Goal: Task Accomplishment & Management: Use online tool/utility

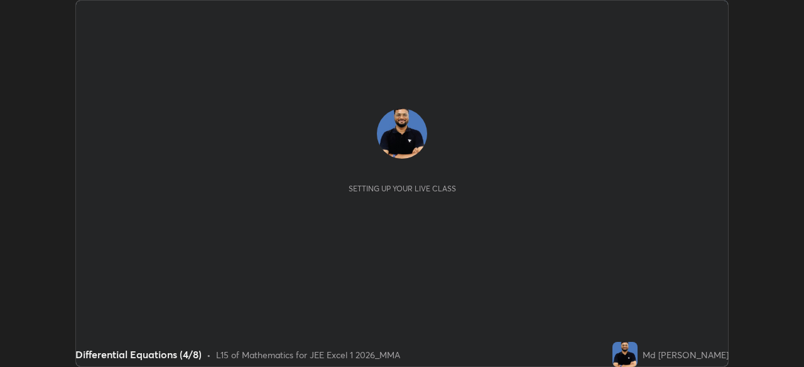
scroll to position [367, 803]
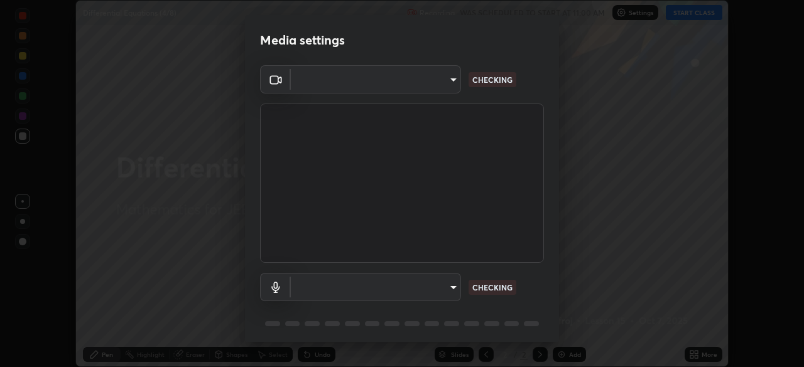
type input "119f56cd3221aa741ff86ef3c15b45e11b875c70691a8bbf6b5e475350e28a87"
type input "c646bd0a84963ef75d7e75e16448b8f047285210e5b37cf02f81b0c24ed99837"
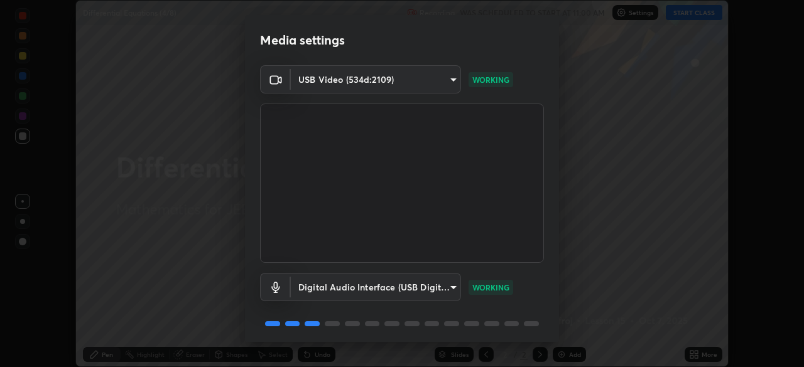
scroll to position [45, 0]
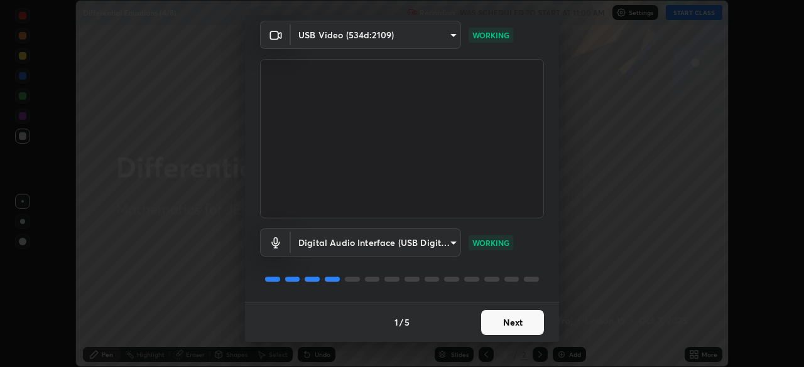
click at [497, 319] on button "Next" at bounding box center [512, 322] width 63 height 25
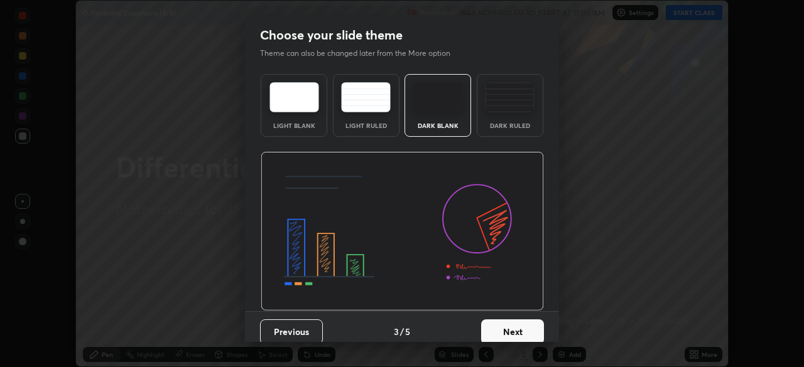
click at [498, 328] on button "Next" at bounding box center [512, 332] width 63 height 25
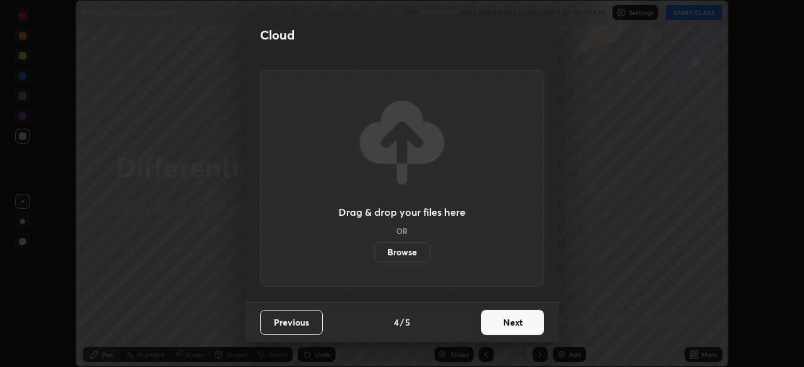
click at [498, 328] on button "Next" at bounding box center [512, 322] width 63 height 25
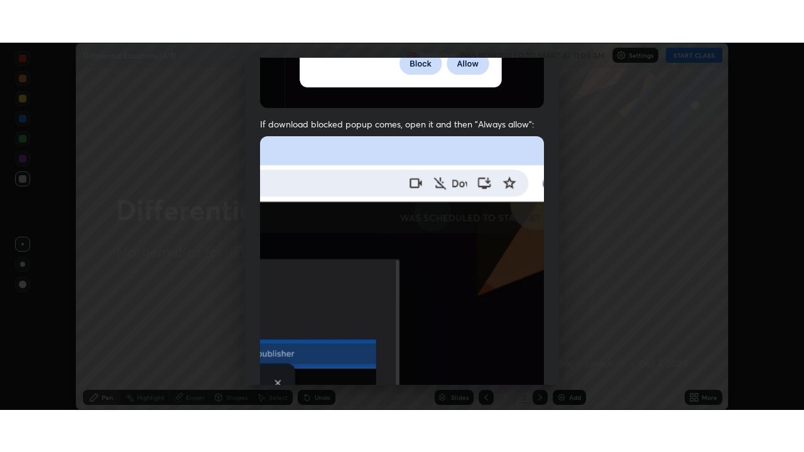
scroll to position [301, 0]
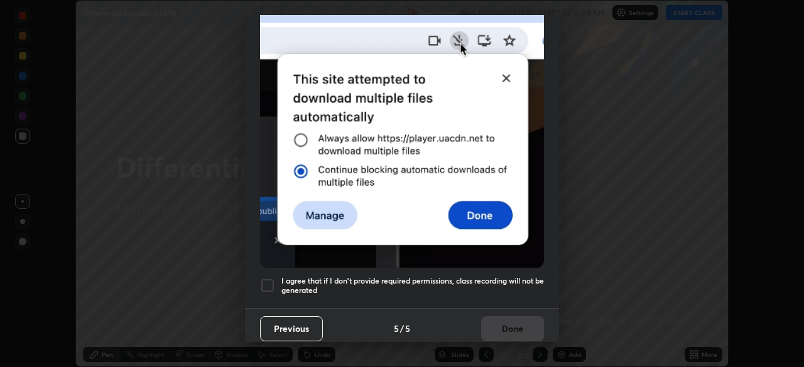
click at [298, 276] on h5 "I agree that if I don't provide required permissions, class recording will not …" at bounding box center [412, 285] width 262 height 19
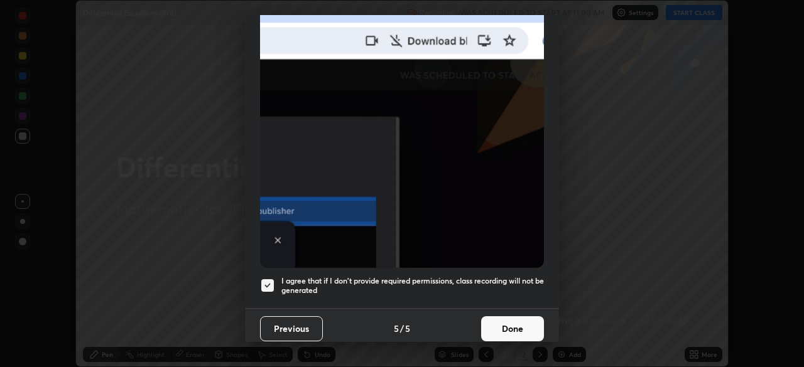
click at [505, 316] on button "Done" at bounding box center [512, 328] width 63 height 25
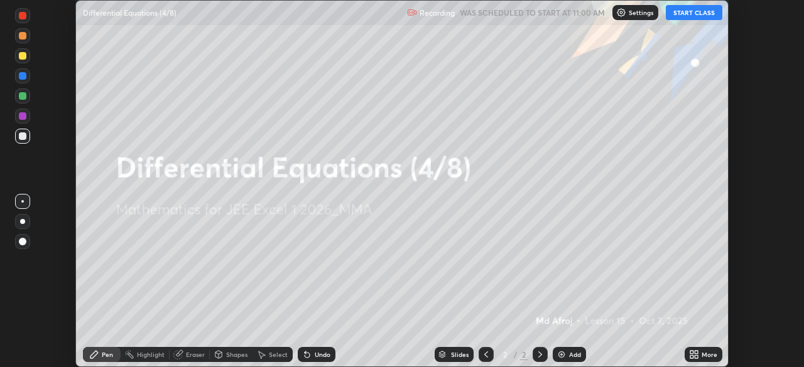
click at [696, 352] on icon at bounding box center [696, 352] width 3 height 3
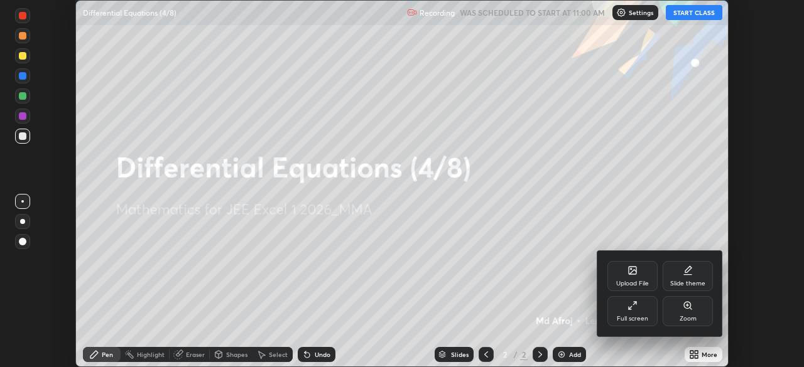
click at [629, 302] on icon at bounding box center [632, 306] width 10 height 10
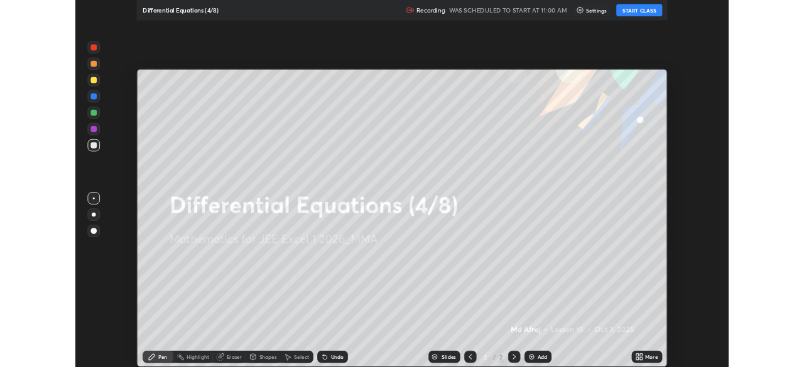
scroll to position [452, 804]
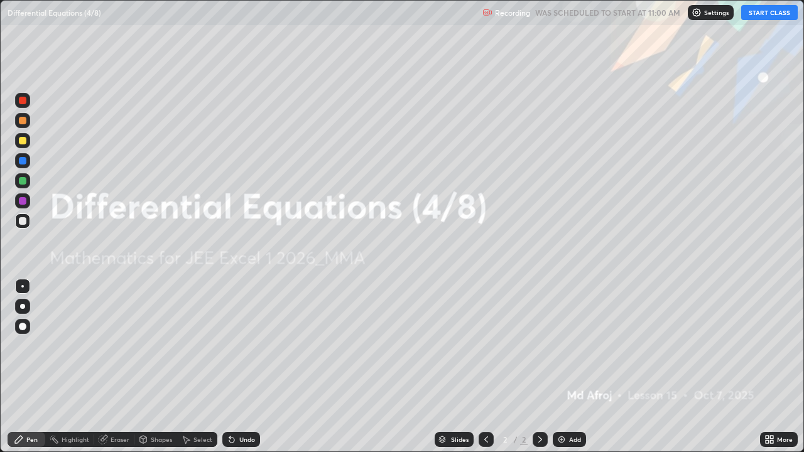
click at [767, 13] on button "START CLASS" at bounding box center [769, 12] width 57 height 15
click at [560, 367] on img at bounding box center [561, 440] width 10 height 10
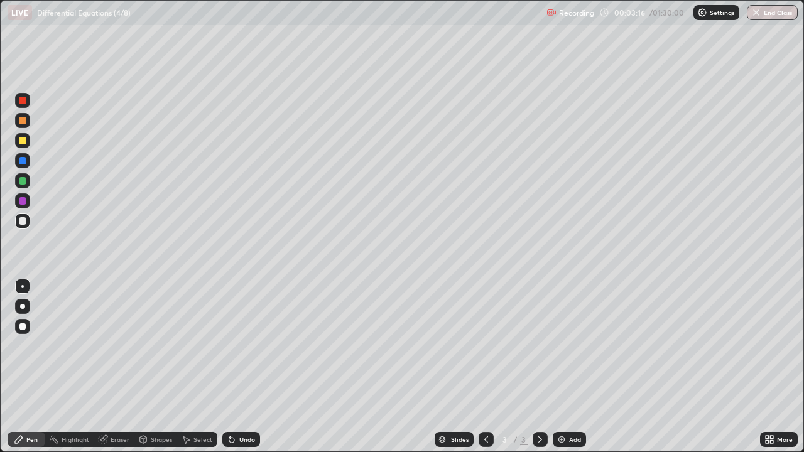
click at [18, 141] on div at bounding box center [22, 140] width 15 height 15
click at [568, 367] on div "Add" at bounding box center [569, 439] width 33 height 15
click at [561, 367] on img at bounding box center [561, 440] width 10 height 10
click at [239, 367] on div "Undo" at bounding box center [247, 439] width 16 height 6
click at [235, 367] on div "Undo" at bounding box center [241, 439] width 38 height 15
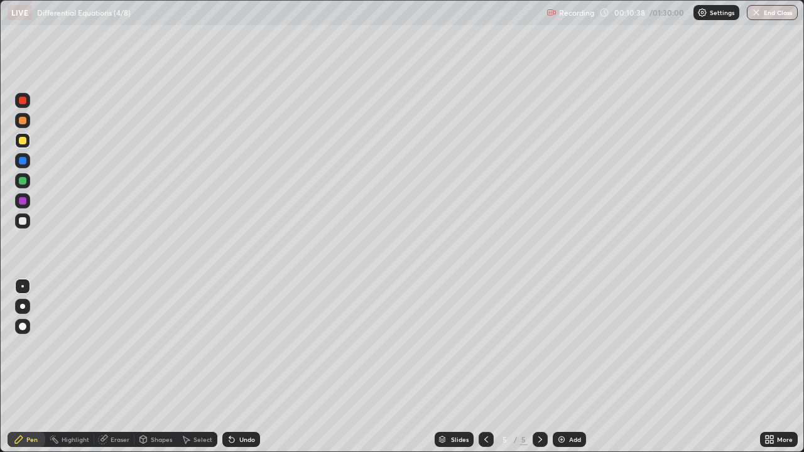
click at [235, 367] on div "Undo" at bounding box center [241, 439] width 38 height 15
click at [232, 367] on icon at bounding box center [231, 440] width 5 height 5
click at [111, 367] on div "Eraser" at bounding box center [120, 439] width 19 height 6
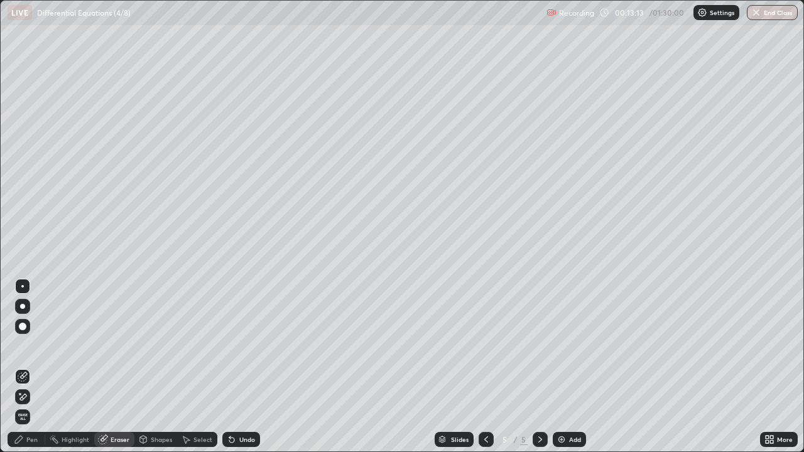
click at [31, 367] on div "Pen" at bounding box center [31, 439] width 11 height 6
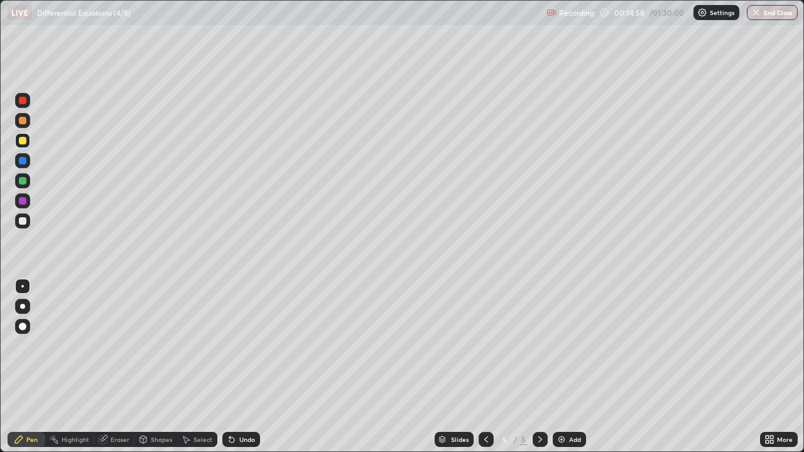
click at [569, 367] on div "Add" at bounding box center [575, 439] width 12 height 6
click at [230, 367] on icon at bounding box center [231, 440] width 5 height 5
click at [570, 367] on div "Add" at bounding box center [575, 439] width 12 height 6
click at [484, 367] on icon at bounding box center [486, 440] width 10 height 10
click at [538, 367] on div at bounding box center [540, 439] width 15 height 15
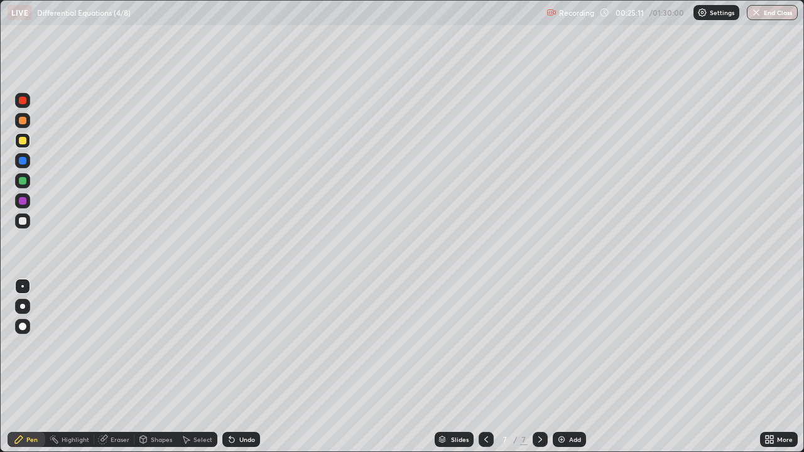
click at [570, 367] on div "Add" at bounding box center [575, 439] width 12 height 6
click at [19, 177] on div at bounding box center [23, 181] width 8 height 8
click at [242, 367] on div "Undo" at bounding box center [247, 439] width 16 height 6
click at [565, 367] on div "Add" at bounding box center [569, 439] width 33 height 15
click at [245, 367] on div "Undo" at bounding box center [247, 439] width 16 height 6
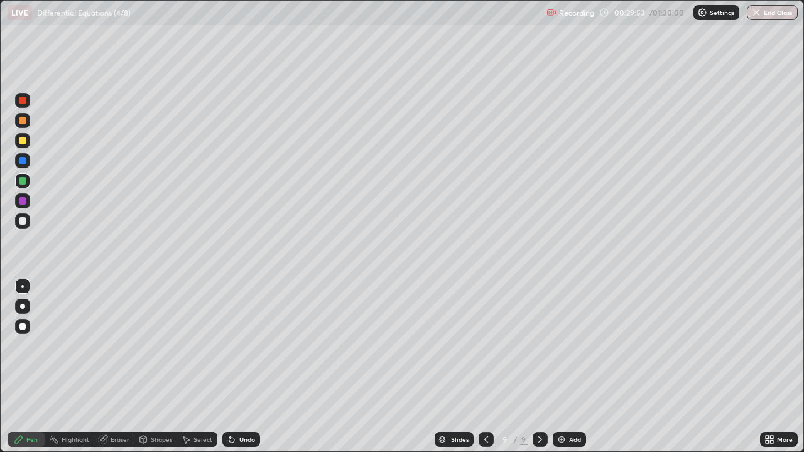
click at [249, 367] on div "Undo" at bounding box center [247, 439] width 16 height 6
click at [253, 367] on div "Undo" at bounding box center [247, 439] width 16 height 6
click at [481, 367] on icon at bounding box center [486, 440] width 10 height 10
click at [538, 367] on icon at bounding box center [540, 440] width 10 height 10
click at [569, 367] on div "Add" at bounding box center [575, 439] width 12 height 6
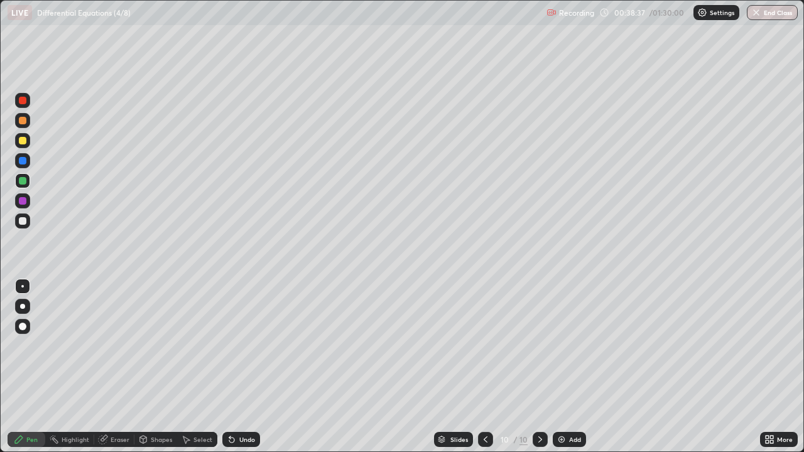
click at [567, 367] on div "Add" at bounding box center [569, 439] width 33 height 15
click at [575, 367] on div "Add" at bounding box center [575, 439] width 12 height 6
click at [25, 102] on div at bounding box center [23, 101] width 8 height 8
click at [23, 220] on div at bounding box center [23, 221] width 8 height 8
click at [228, 367] on icon at bounding box center [232, 440] width 10 height 10
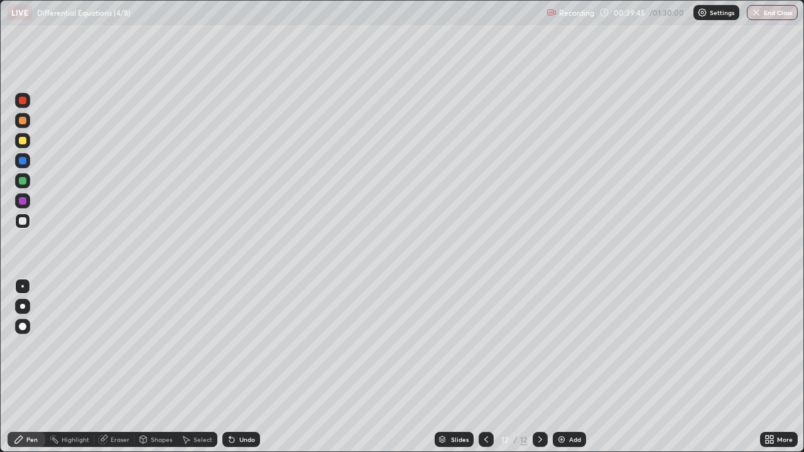
click at [236, 367] on div "Undo" at bounding box center [241, 439] width 38 height 15
click at [244, 367] on div "Undo" at bounding box center [247, 439] width 16 height 6
click at [566, 367] on div "Add" at bounding box center [569, 439] width 33 height 15
click at [22, 220] on div at bounding box center [23, 221] width 8 height 8
click at [20, 142] on div at bounding box center [23, 141] width 8 height 8
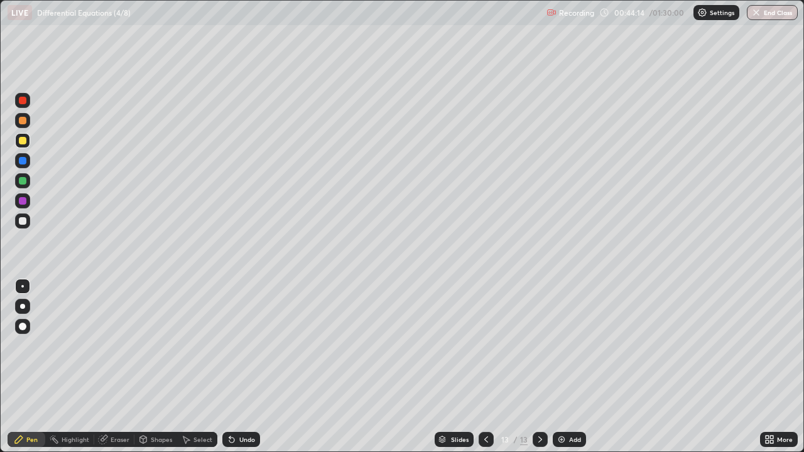
click at [485, 367] on icon at bounding box center [486, 440] width 10 height 10
click at [538, 367] on icon at bounding box center [540, 440] width 10 height 10
click at [565, 367] on div "Add" at bounding box center [569, 439] width 33 height 15
click at [230, 367] on icon at bounding box center [231, 440] width 5 height 5
click at [233, 367] on div "Undo" at bounding box center [241, 439] width 38 height 15
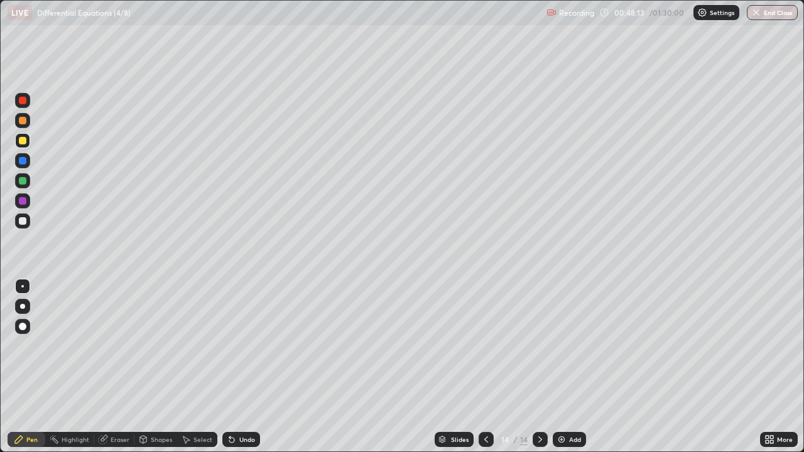
click at [233, 367] on div "Undo" at bounding box center [241, 439] width 38 height 15
click at [566, 367] on div "Add" at bounding box center [569, 439] width 33 height 15
click at [485, 367] on div at bounding box center [486, 439] width 15 height 15
click at [538, 367] on icon at bounding box center [540, 440] width 10 height 10
click at [486, 367] on icon at bounding box center [486, 440] width 10 height 10
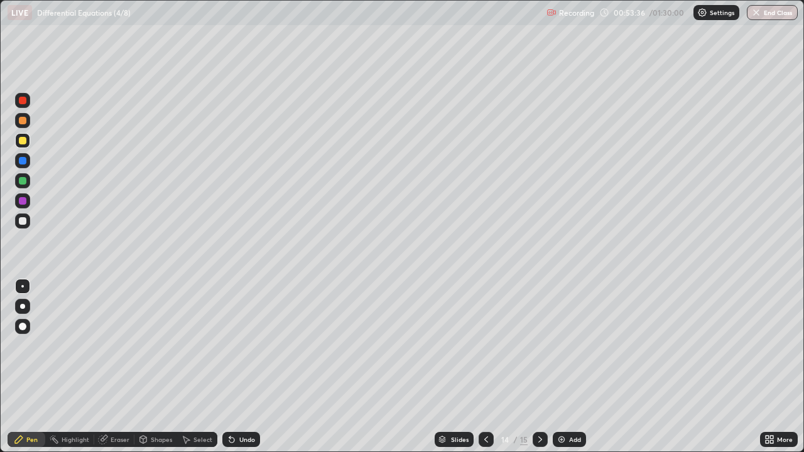
click at [538, 367] on icon at bounding box center [540, 440] width 10 height 10
click at [484, 367] on icon at bounding box center [486, 440] width 10 height 10
click at [538, 367] on icon at bounding box center [540, 440] width 10 height 10
click at [242, 367] on div "Undo" at bounding box center [247, 439] width 16 height 6
click at [484, 367] on icon at bounding box center [486, 440] width 10 height 10
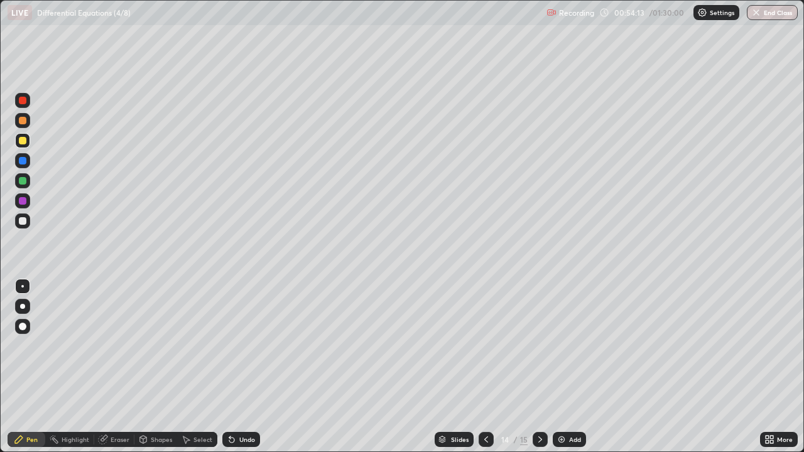
click at [539, 367] on icon at bounding box center [540, 440] width 10 height 10
click at [490, 367] on div at bounding box center [486, 439] width 15 height 25
click at [26, 199] on div at bounding box center [23, 201] width 8 height 8
click at [538, 367] on div at bounding box center [540, 439] width 15 height 15
click at [484, 367] on icon at bounding box center [486, 440] width 10 height 10
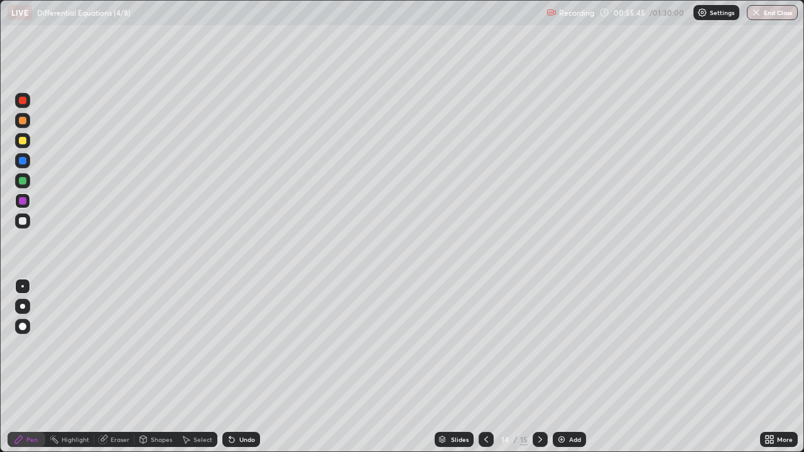
click at [538, 367] on div at bounding box center [540, 439] width 15 height 25
click at [485, 367] on icon at bounding box center [486, 440] width 10 height 10
click at [543, 367] on icon at bounding box center [540, 440] width 10 height 10
click at [565, 367] on div "Add" at bounding box center [569, 439] width 33 height 15
click at [486, 367] on icon at bounding box center [486, 440] width 10 height 10
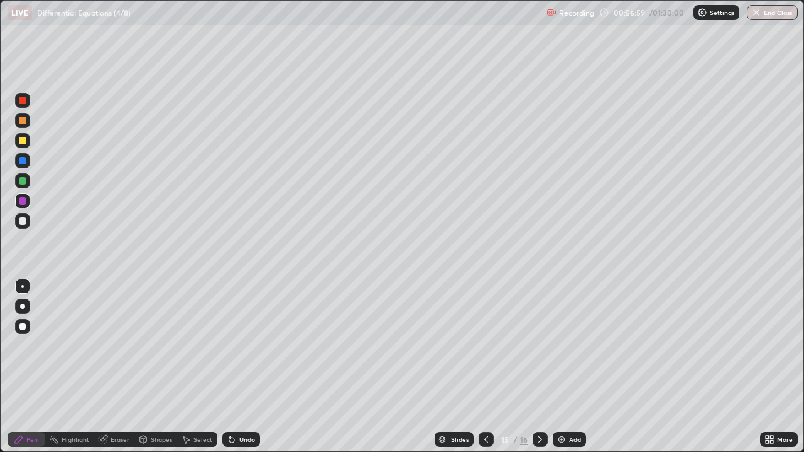
click at [484, 367] on icon at bounding box center [486, 440] width 10 height 10
click at [538, 367] on icon at bounding box center [540, 440] width 10 height 10
click at [538, 367] on icon at bounding box center [540, 439] width 4 height 6
click at [479, 367] on div at bounding box center [486, 439] width 15 height 25
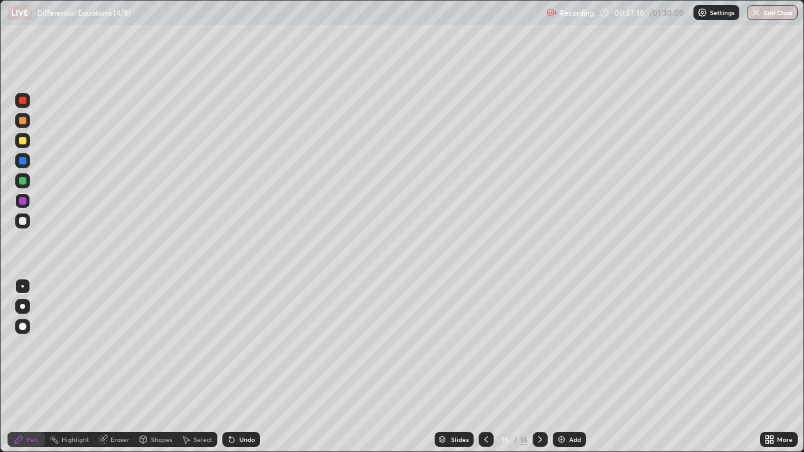
click at [535, 367] on div at bounding box center [540, 439] width 15 height 15
click at [484, 367] on icon at bounding box center [486, 440] width 10 height 10
click at [483, 367] on icon at bounding box center [486, 440] width 10 height 10
click at [533, 367] on div at bounding box center [540, 439] width 15 height 15
click at [538, 367] on icon at bounding box center [540, 440] width 10 height 10
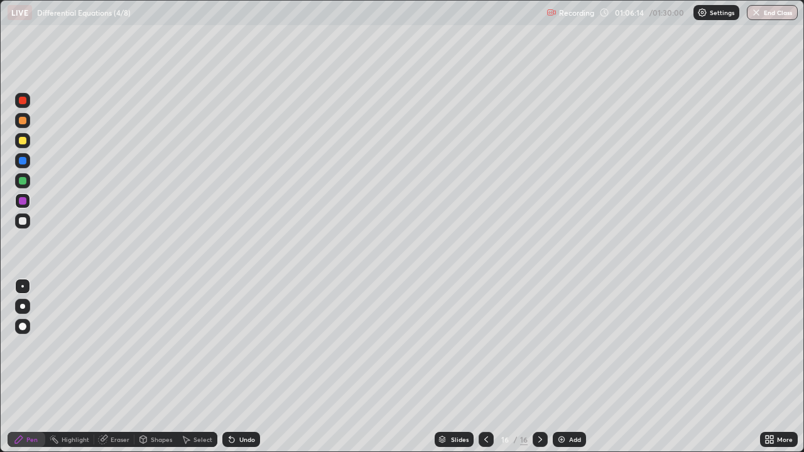
click at [565, 367] on div "Add" at bounding box center [569, 439] width 33 height 15
click at [22, 139] on div at bounding box center [23, 141] width 8 height 8
click at [241, 367] on div "Undo" at bounding box center [247, 439] width 16 height 6
click at [567, 367] on div "Add" at bounding box center [569, 439] width 33 height 15
click at [484, 367] on icon at bounding box center [486, 440] width 10 height 10
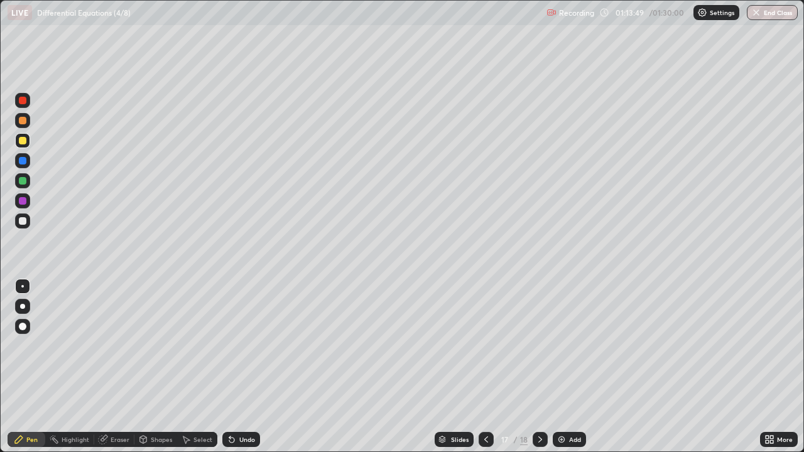
click at [538, 367] on icon at bounding box center [540, 440] width 10 height 10
click at [482, 367] on div at bounding box center [486, 439] width 15 height 15
click at [540, 367] on div at bounding box center [540, 439] width 15 height 15
click at [480, 367] on div at bounding box center [486, 439] width 15 height 15
click at [538, 367] on div at bounding box center [540, 439] width 15 height 15
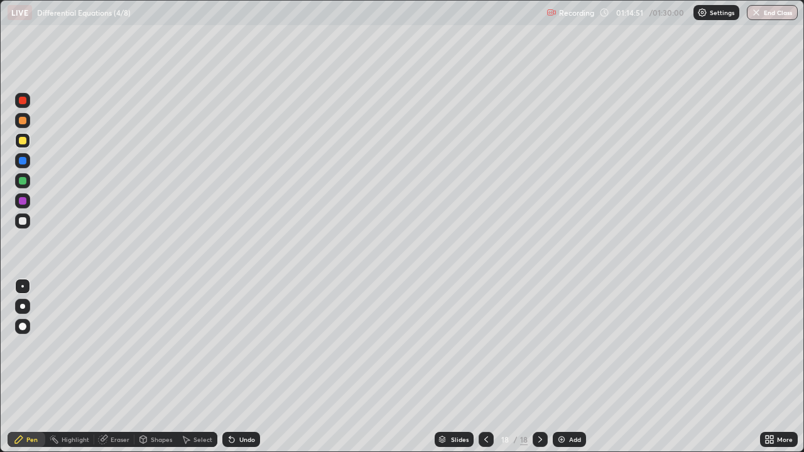
click at [102, 367] on icon at bounding box center [103, 438] width 7 height 6
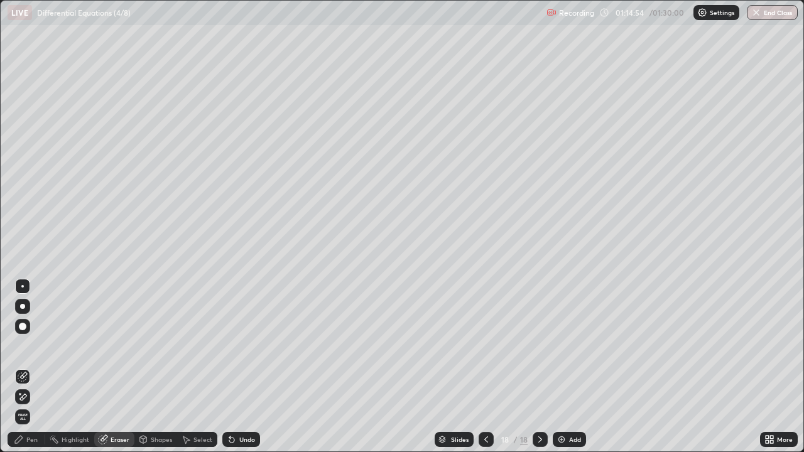
click at [23, 367] on icon at bounding box center [19, 440] width 10 height 10
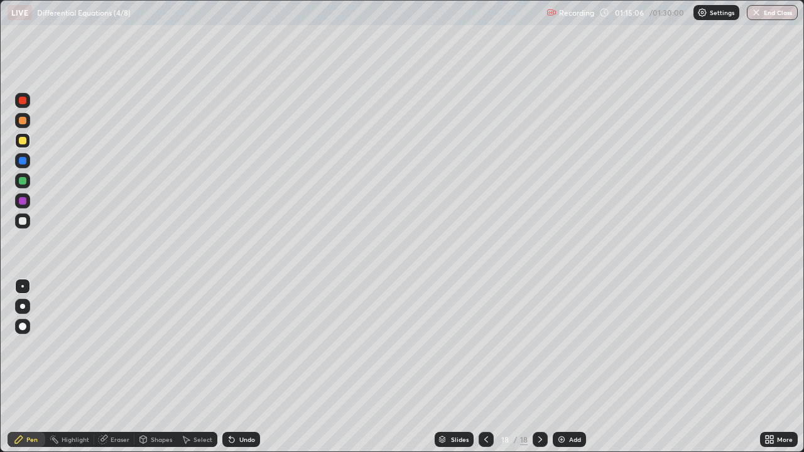
click at [243, 367] on div "Undo" at bounding box center [238, 439] width 43 height 25
click at [238, 367] on div "Undo" at bounding box center [241, 439] width 38 height 15
click at [484, 367] on icon at bounding box center [486, 440] width 10 height 10
click at [538, 367] on icon at bounding box center [540, 440] width 10 height 10
click at [484, 367] on icon at bounding box center [486, 440] width 10 height 10
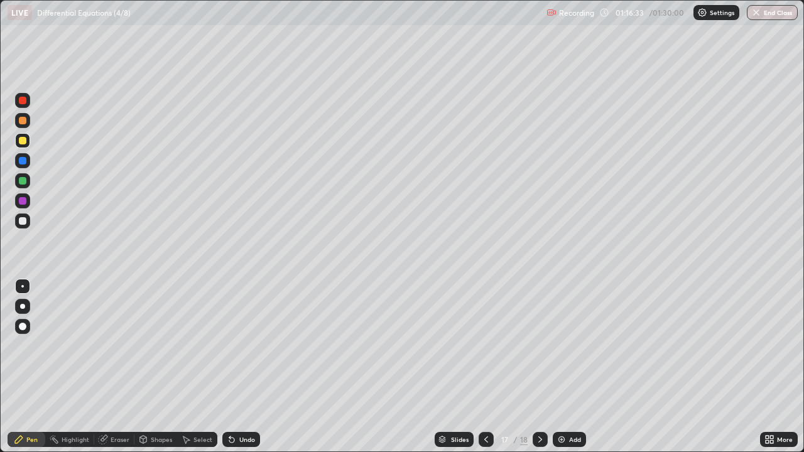
click at [20, 198] on div at bounding box center [23, 201] width 8 height 8
click at [538, 367] on icon at bounding box center [540, 440] width 10 height 10
click at [777, 13] on button "End Class" at bounding box center [772, 12] width 51 height 15
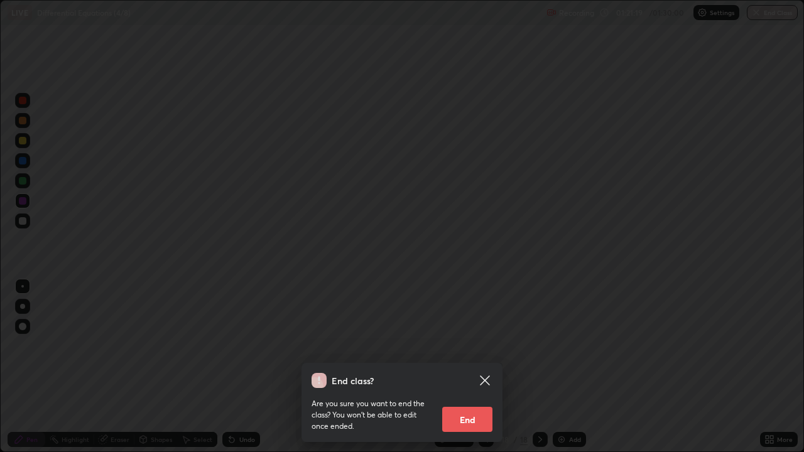
click at [470, 367] on button "End" at bounding box center [467, 419] width 50 height 25
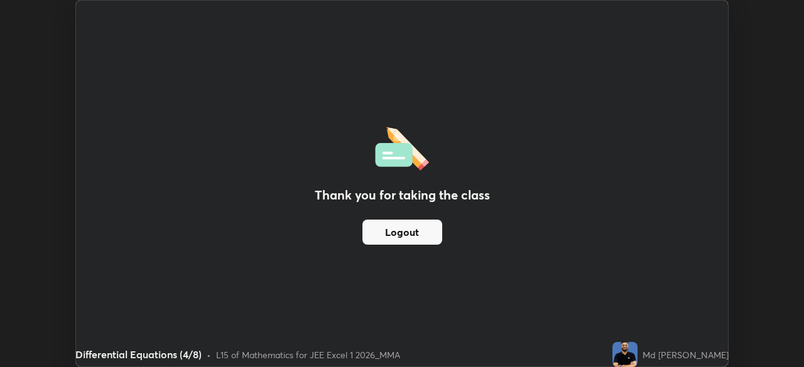
scroll to position [62428, 61992]
